Goal: Information Seeking & Learning: Learn about a topic

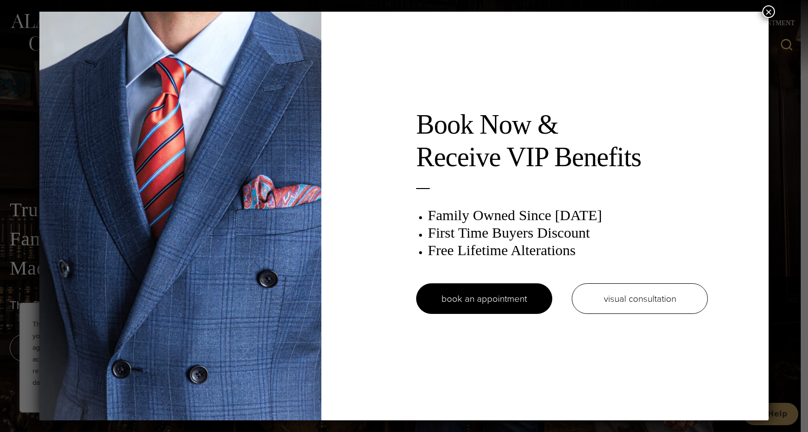
click at [439, 14] on button "×" at bounding box center [768, 11] width 13 height 13
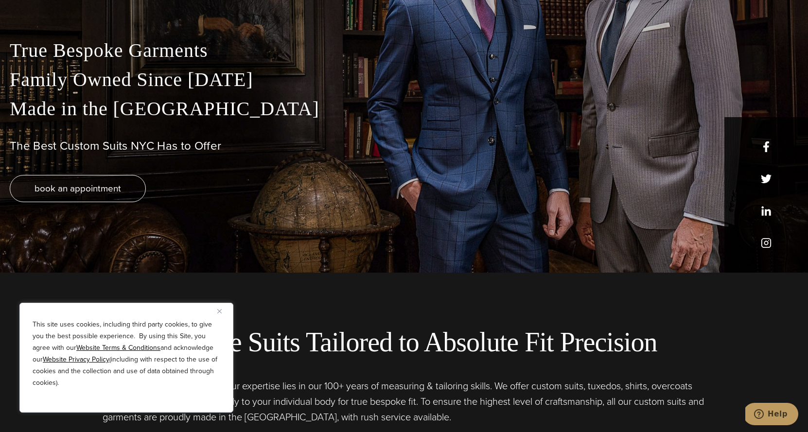
scroll to position [162, 0]
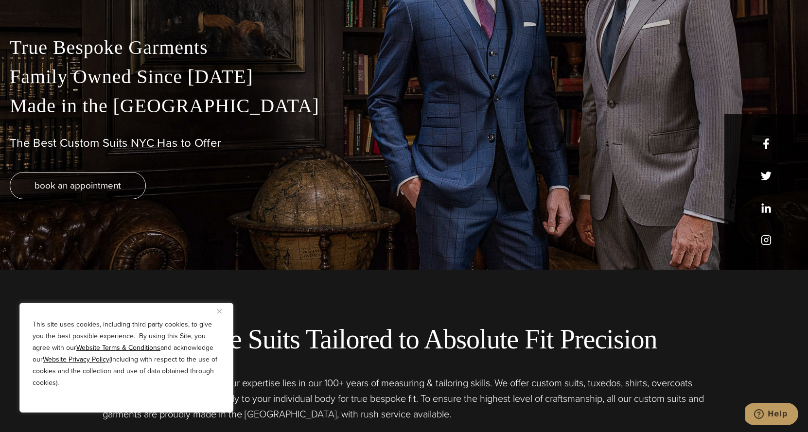
click at [219, 317] on div "This site uses cookies, including third party cookies, to give you the best pos…" at bounding box center [126, 358] width 214 height 110
click at [214, 306] on div "This site uses cookies, including third party cookies, to give you the best pos…" at bounding box center [126, 358] width 214 height 110
click at [215, 306] on div "This site uses cookies, including third party cookies, to give you the best pos…" at bounding box center [126, 358] width 214 height 110
click at [219, 308] on button "Close" at bounding box center [223, 311] width 12 height 12
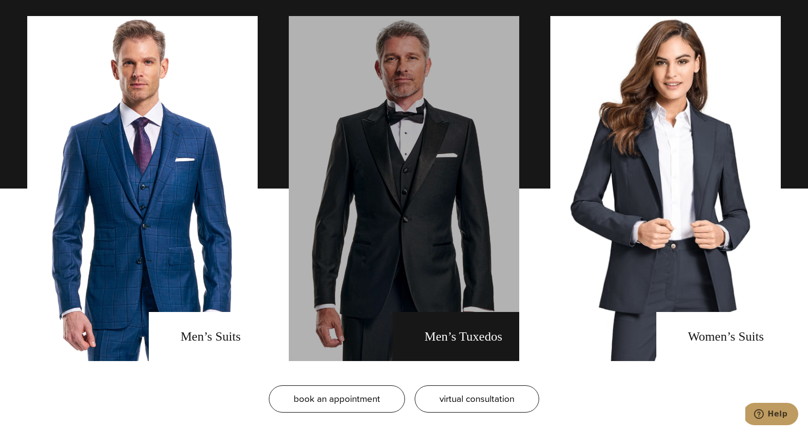
scroll to position [750, 0]
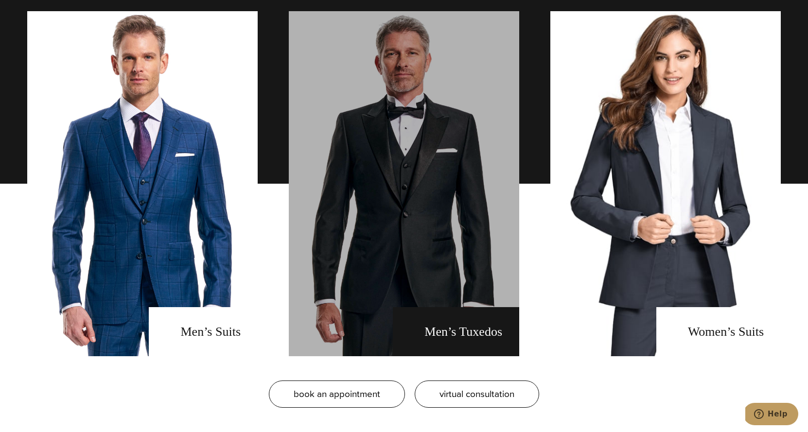
click at [361, 248] on link "men's tuxedos" at bounding box center [404, 183] width 230 height 345
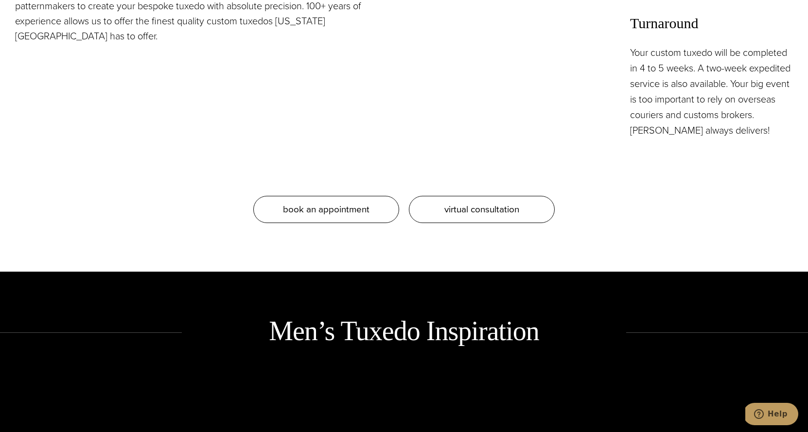
scroll to position [1091, 0]
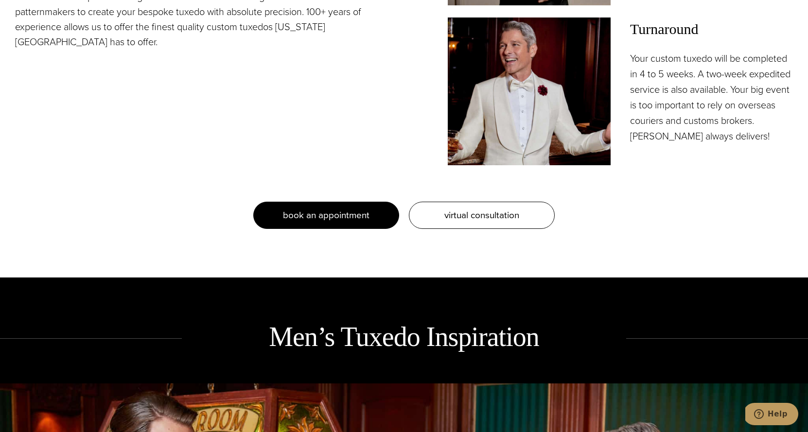
click at [348, 225] on link "book an appointment" at bounding box center [326, 215] width 146 height 27
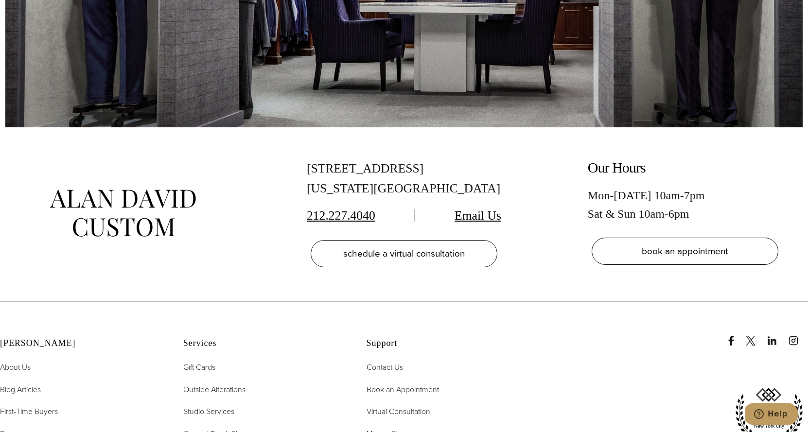
scroll to position [2087, 0]
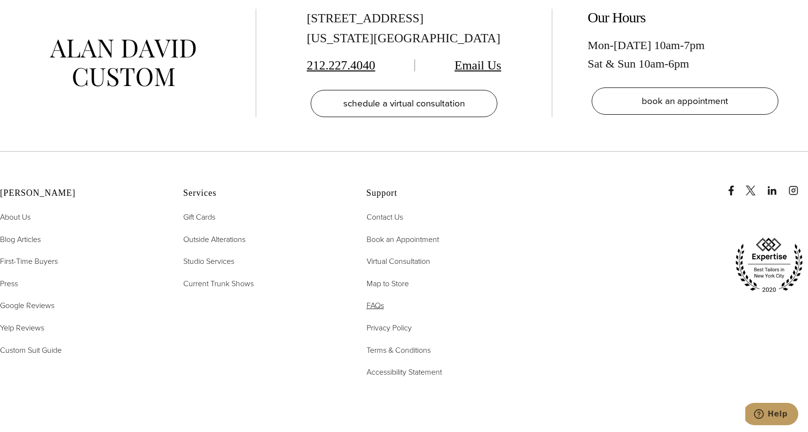
click at [373, 300] on span "FAQs" at bounding box center [374, 305] width 17 height 11
click at [55, 345] on span "Custom Suit Guide" at bounding box center [31, 350] width 62 height 11
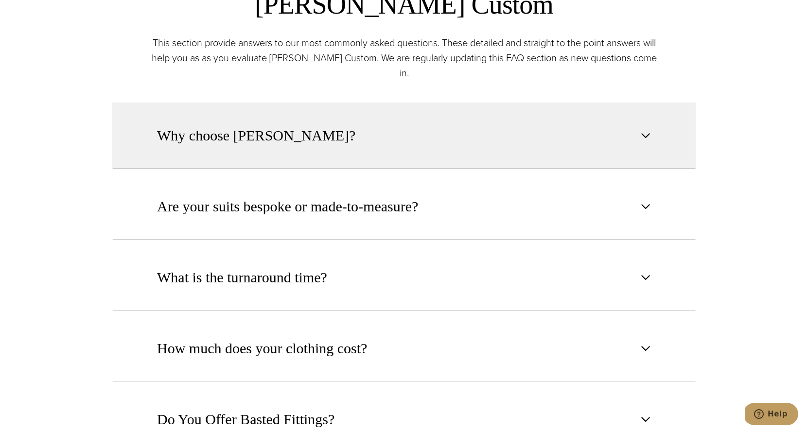
click at [408, 121] on button "Why choose Alan David?" at bounding box center [403, 136] width 583 height 66
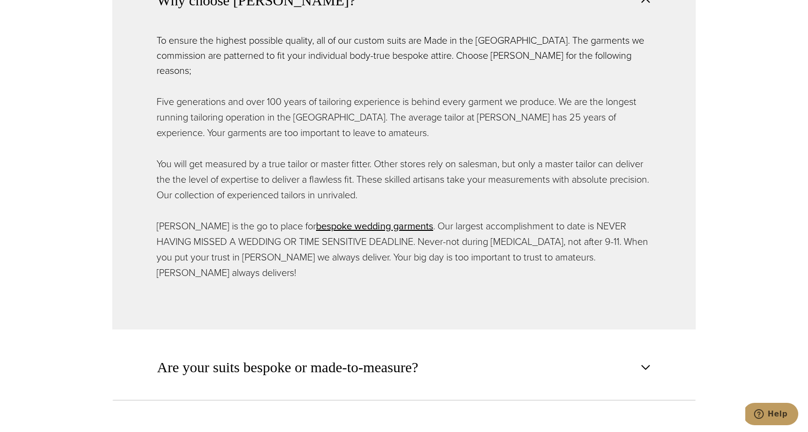
scroll to position [544, 0]
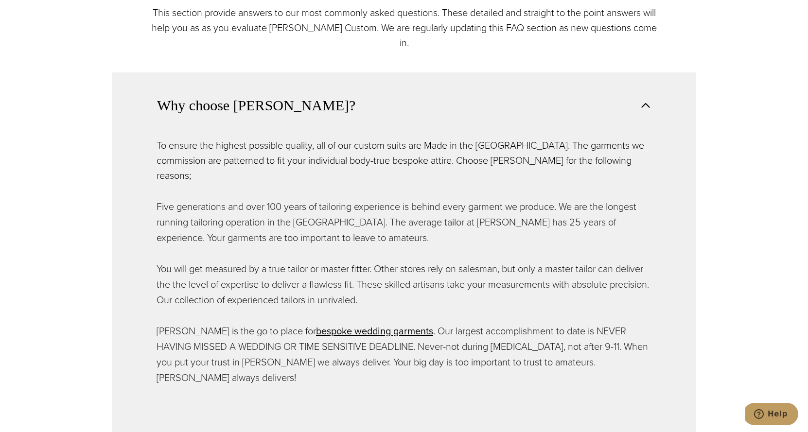
click at [408, 99] on button "Why choose Alan David?" at bounding box center [403, 105] width 583 height 66
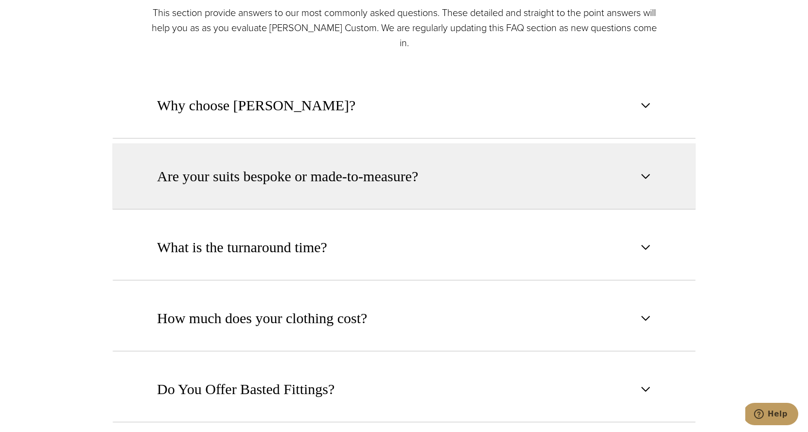
click at [396, 143] on button "Are your suits bespoke or made-to-measure?" at bounding box center [403, 176] width 583 height 66
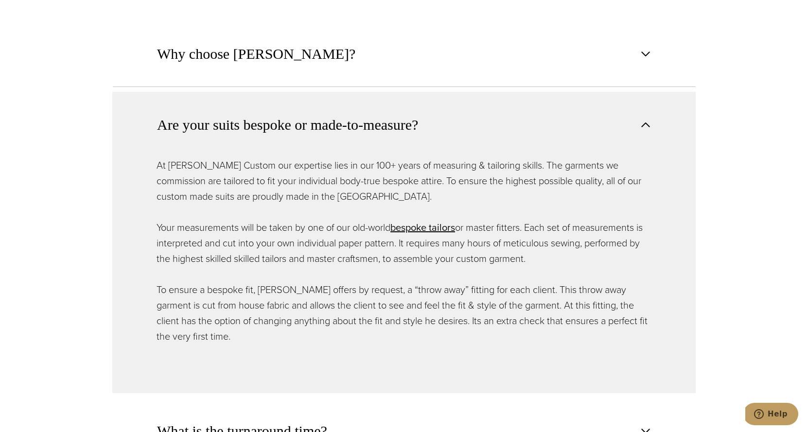
scroll to position [598, 0]
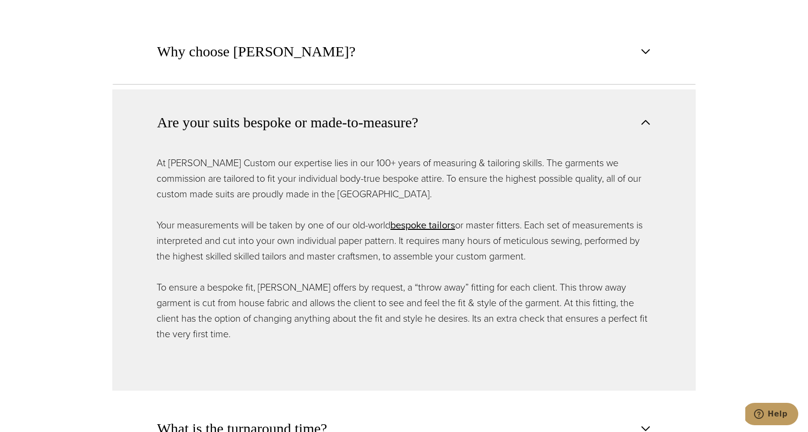
click at [396, 155] on p "At Alan David Custom our expertise lies in our 100+ years of measuring & tailor…" at bounding box center [403, 178] width 495 height 47
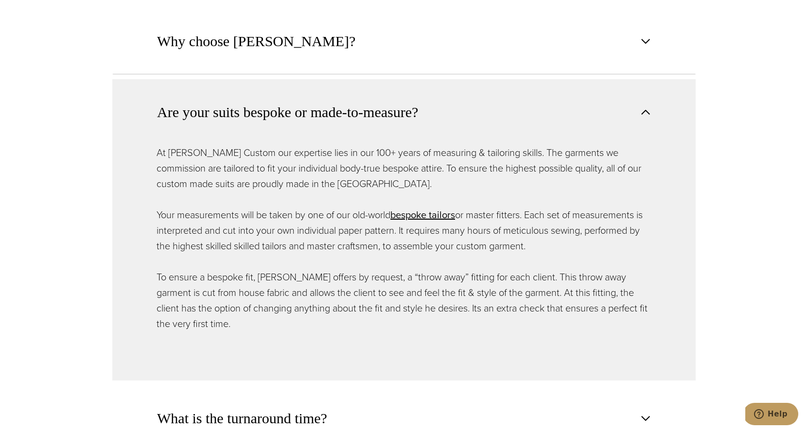
click at [396, 109] on button "Are your suits bespoke or made-to-measure?" at bounding box center [403, 112] width 583 height 66
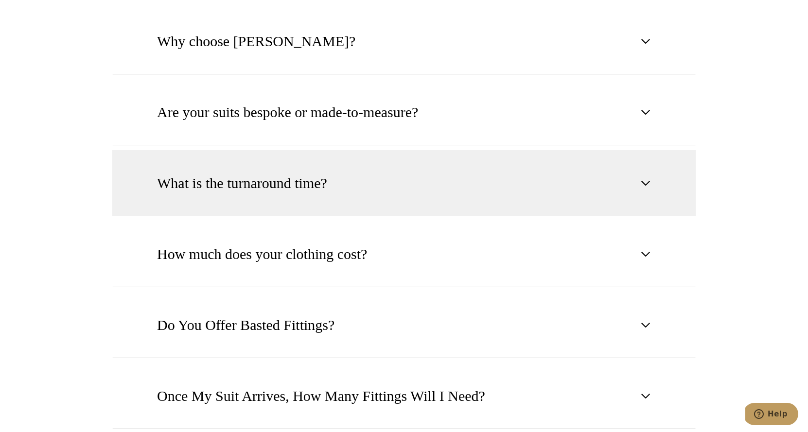
click at [362, 183] on button "What is the turnaround time?" at bounding box center [403, 183] width 583 height 66
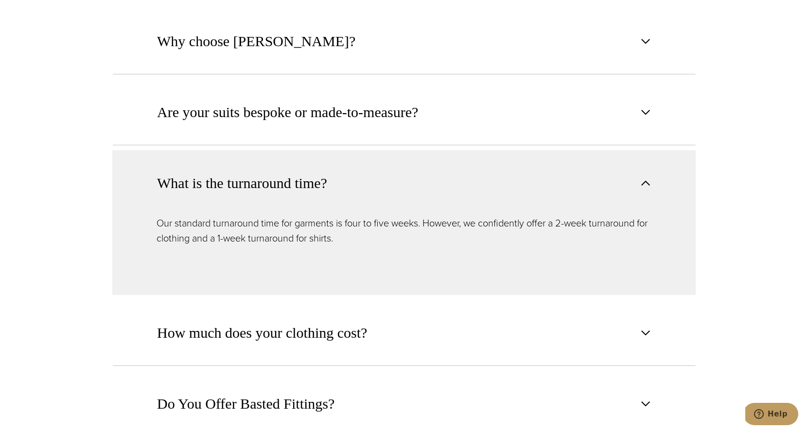
click at [362, 183] on button "What is the turnaround time?" at bounding box center [403, 183] width 583 height 66
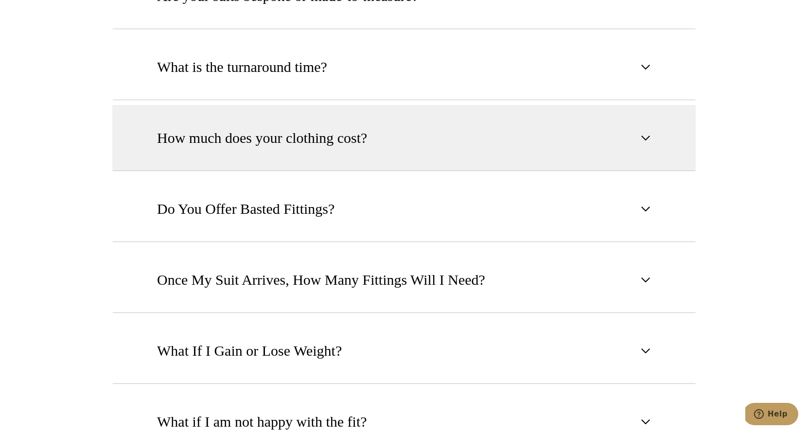
scroll to position [727, 0]
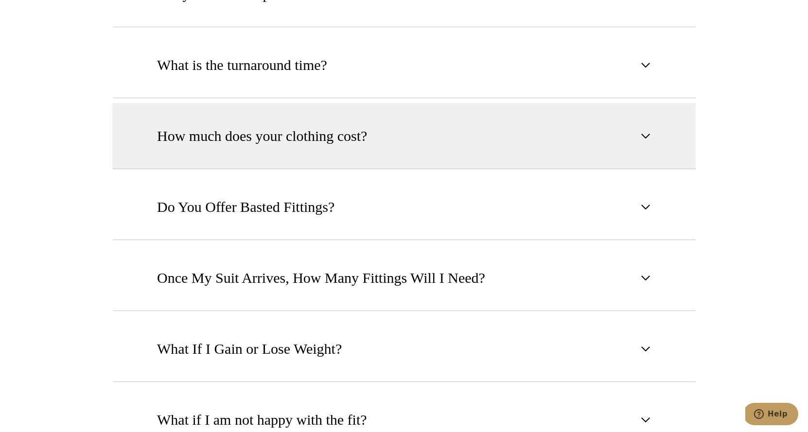
click at [372, 113] on button "How much does your clothing cost?" at bounding box center [403, 136] width 583 height 66
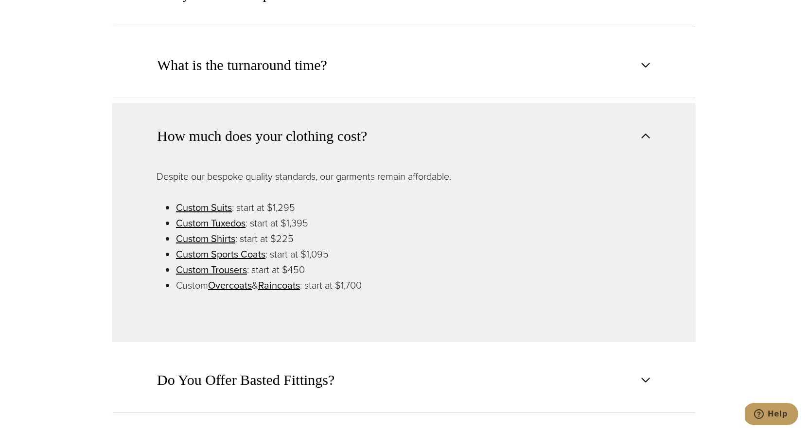
click at [340, 125] on span "How much does your clothing cost?" at bounding box center [262, 135] width 210 height 21
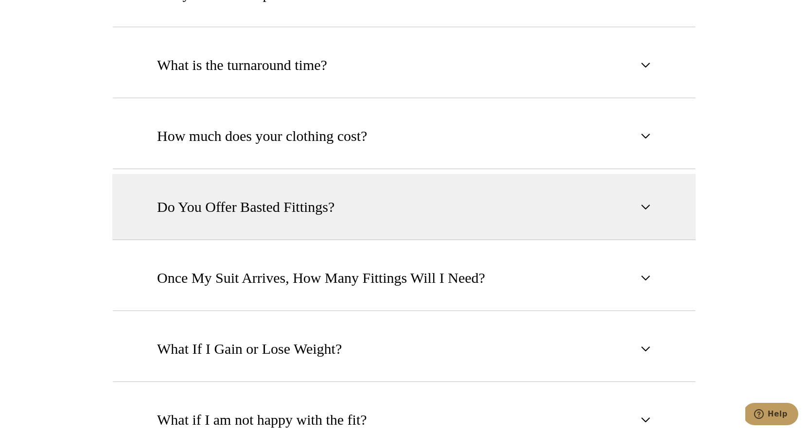
click at [333, 220] on button "Do You Offer Basted Fittings?" at bounding box center [403, 207] width 583 height 66
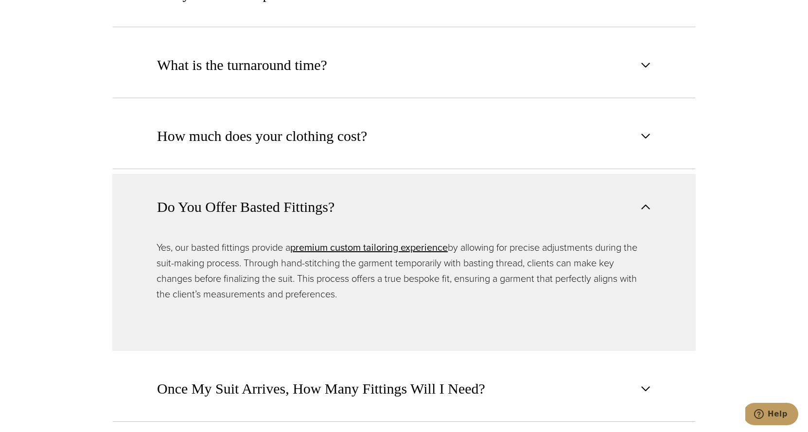
click at [354, 205] on button "Do You Offer Basted Fittings?" at bounding box center [403, 207] width 583 height 66
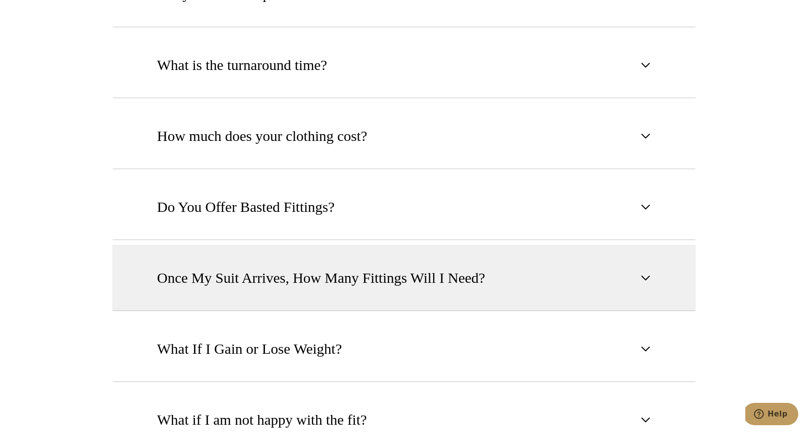
click at [352, 267] on span "Once My Suit Arrives, How Many Fittings Will I Need?" at bounding box center [321, 277] width 328 height 21
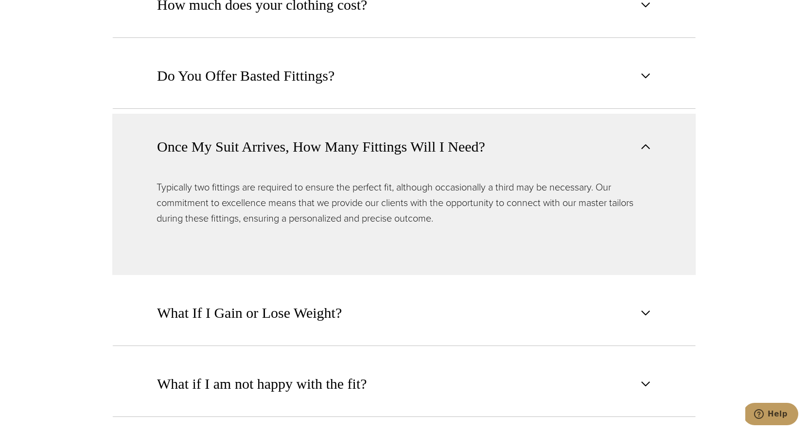
scroll to position [862, 0]
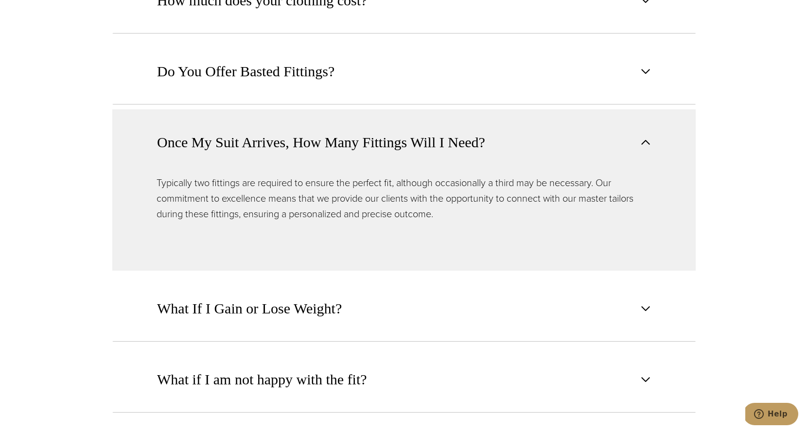
click at [341, 134] on span "Once My Suit Arrives, How Many Fittings Will I Need?" at bounding box center [321, 142] width 328 height 21
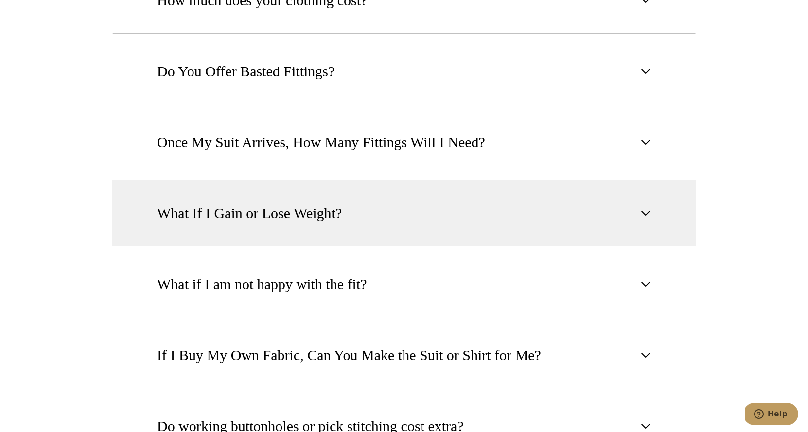
click at [335, 216] on button "What If I Gain or Lose Weight?" at bounding box center [403, 213] width 583 height 66
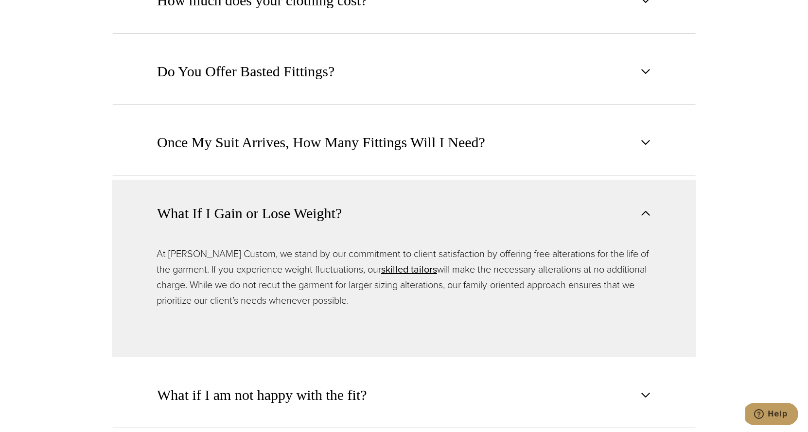
click at [335, 216] on button "What If I Gain or Lose Weight?" at bounding box center [403, 213] width 583 height 66
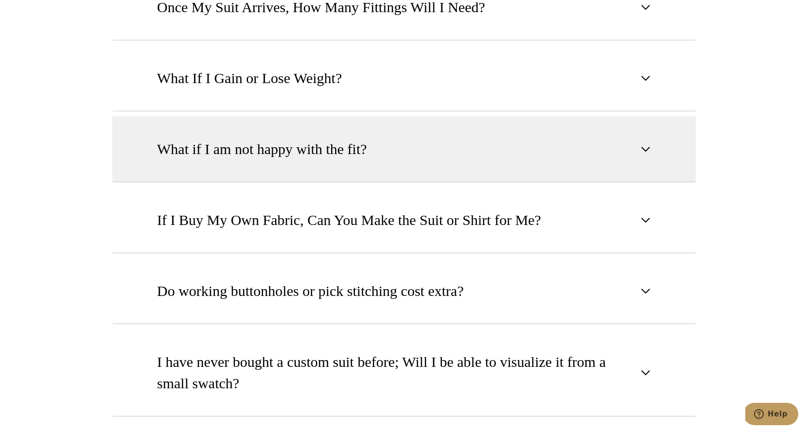
scroll to position [1000, 0]
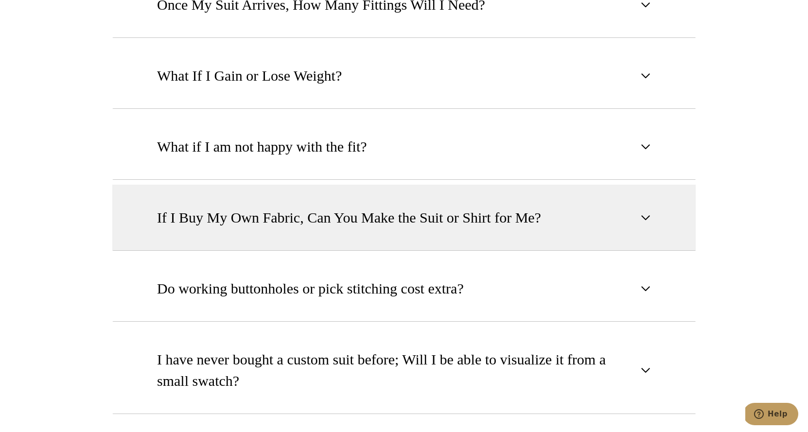
click at [357, 190] on button "If I Buy My Own Fabric, Can You Make the Suit or Shirt for Me?" at bounding box center [403, 218] width 583 height 66
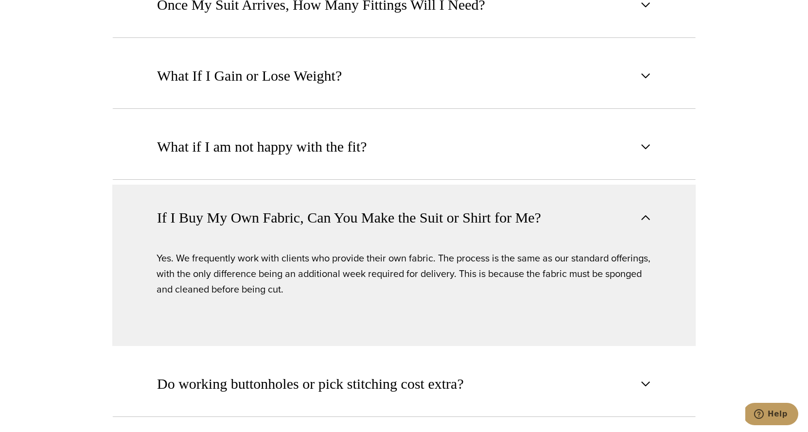
click at [357, 190] on button "If I Buy My Own Fabric, Can You Make the Suit or Shirt for Me?" at bounding box center [403, 218] width 583 height 66
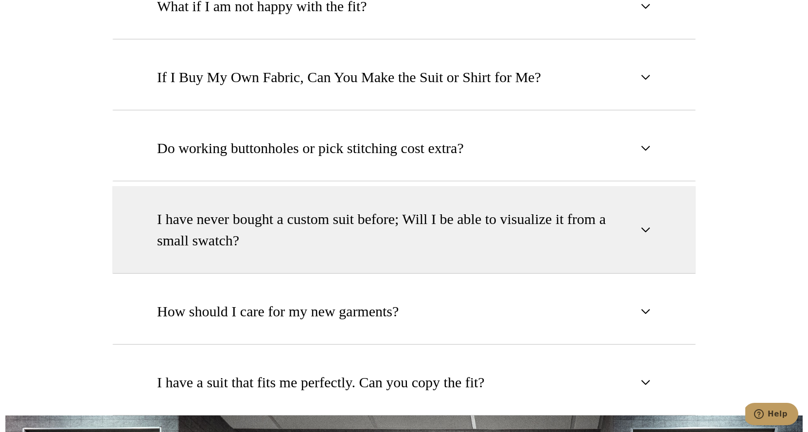
scroll to position [1142, 0]
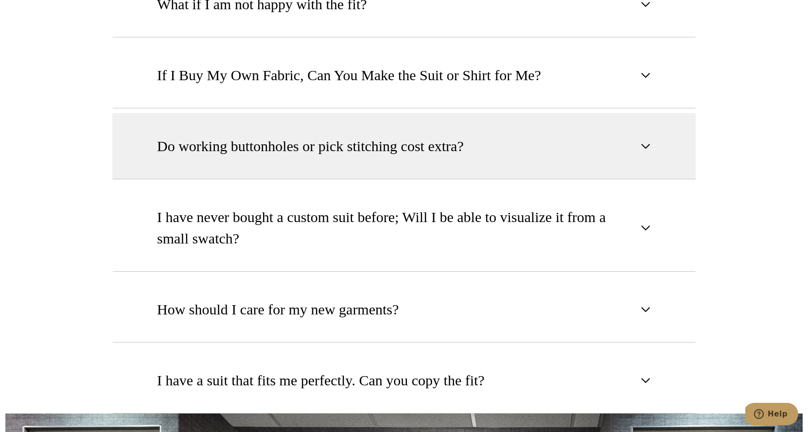
click at [347, 113] on button "Do working buttonholes or pick stitching cost extra?" at bounding box center [403, 146] width 583 height 66
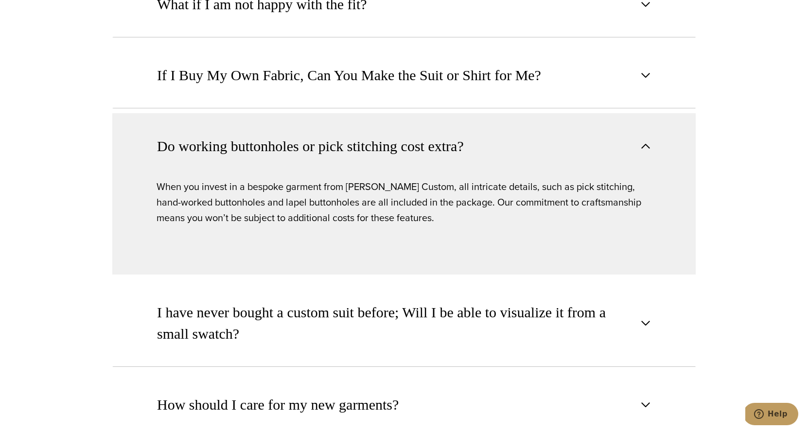
click at [347, 113] on button "Do working buttonholes or pick stitching cost extra?" at bounding box center [403, 146] width 583 height 66
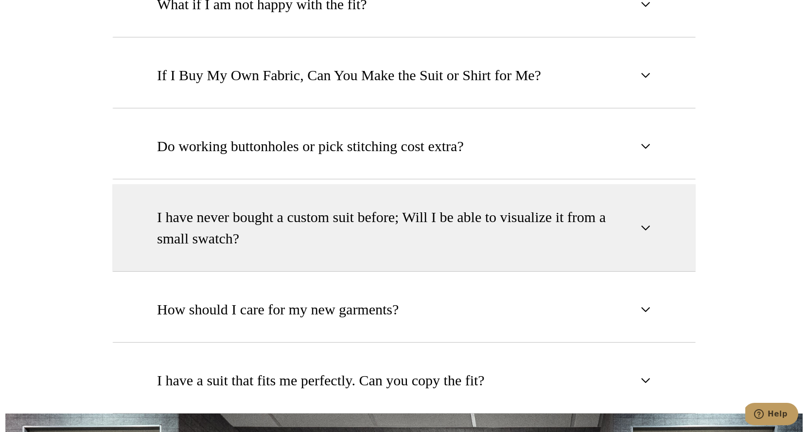
click at [386, 226] on span "I have never bought a custom suit before; Will I be able to visualize it from a…" at bounding box center [396, 228] width 478 height 43
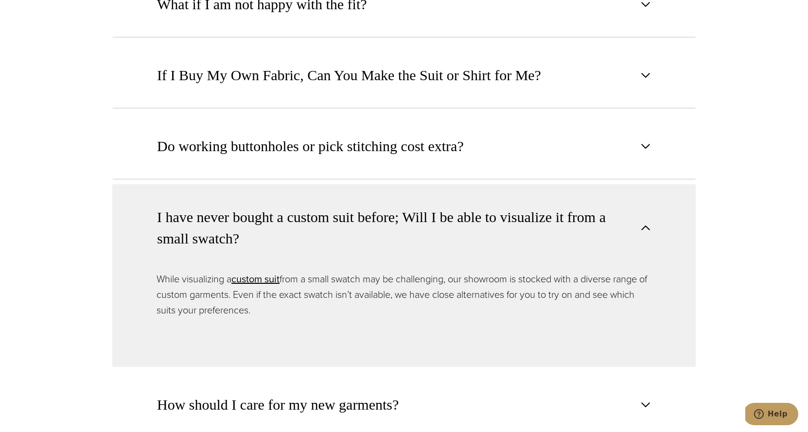
click at [385, 226] on span "I have never bought a custom suit before; Will I be able to visualize it from a…" at bounding box center [396, 228] width 478 height 43
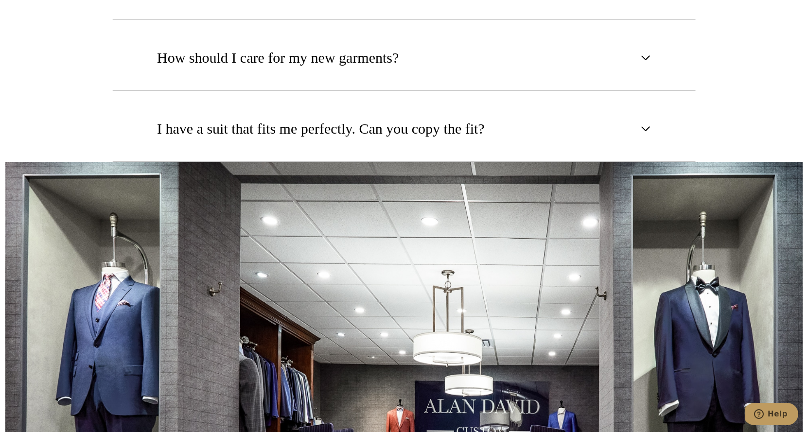
scroll to position [1334, 0]
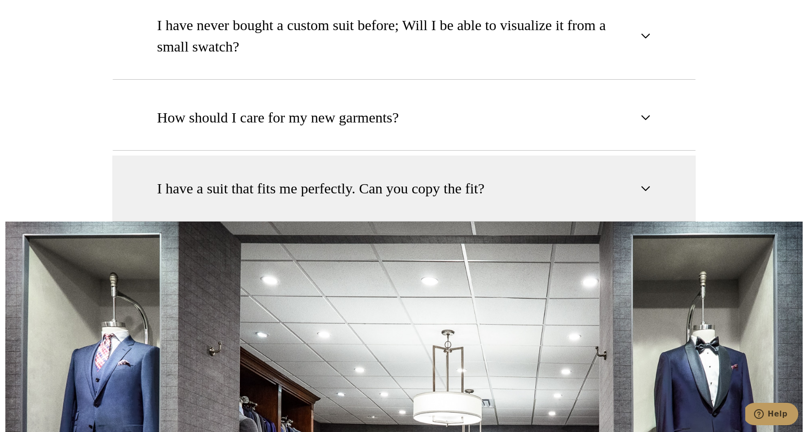
click at [390, 178] on span "I have a suit that fits me perfectly. Can you copy the fit?" at bounding box center [321, 188] width 328 height 21
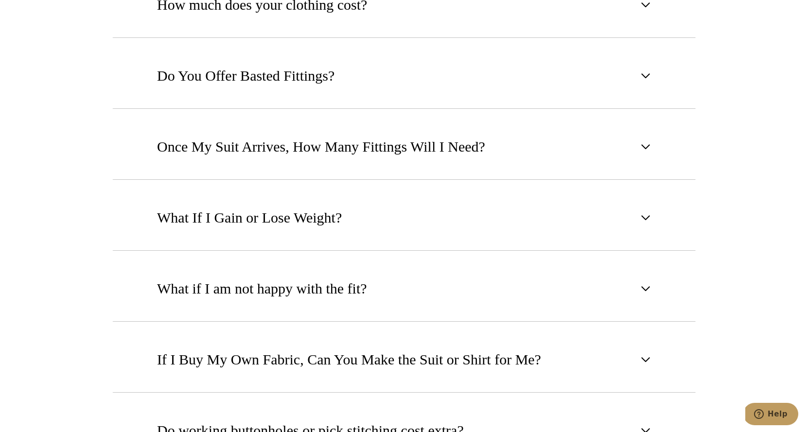
scroll to position [0, 0]
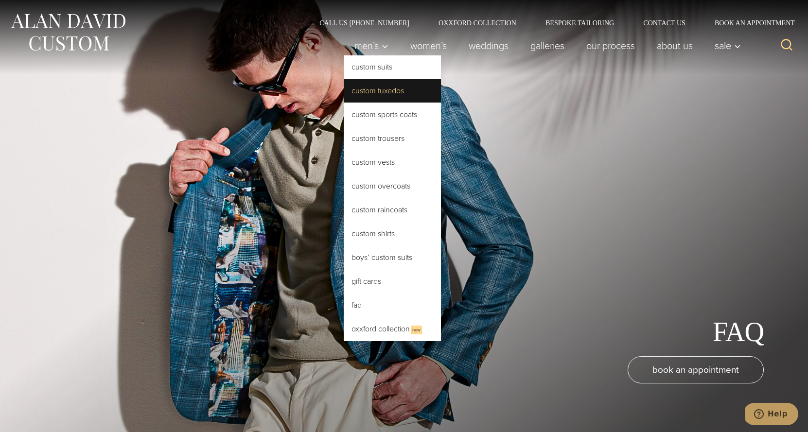
click at [376, 97] on link "Custom Tuxedos" at bounding box center [392, 90] width 97 height 23
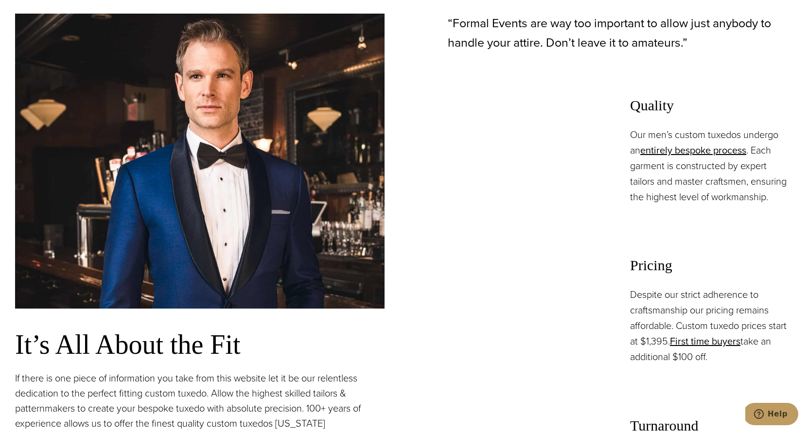
scroll to position [694, 0]
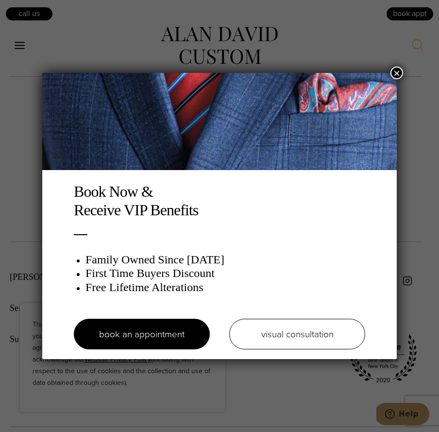
click at [394, 66] on div "Book Now & Receive VIP Benefits Family Owned Since [DATE] First Time Buyers Dis…" at bounding box center [219, 216] width 439 height 432
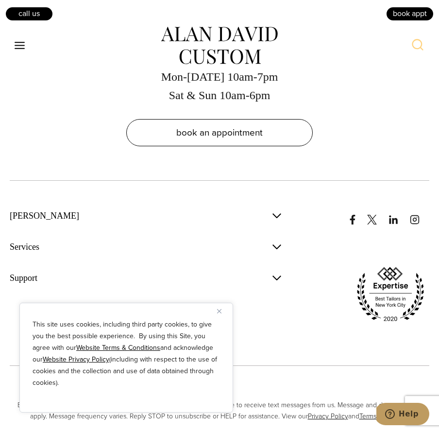
scroll to position [6635, 0]
